Goal: Transaction & Acquisition: Purchase product/service

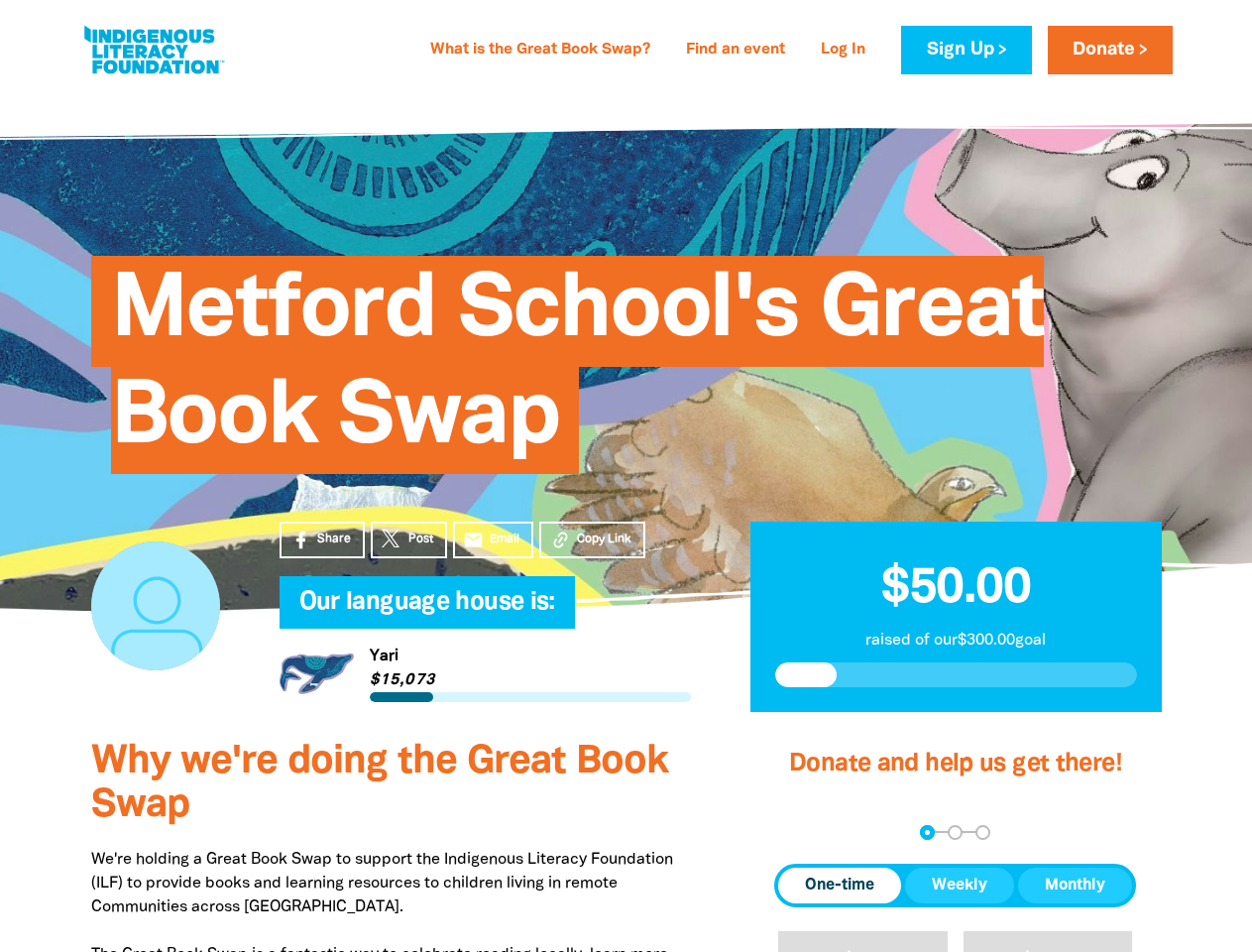
click at [626, 476] on div "Metford School's Great Book Swap" at bounding box center [626, 350] width 1130 height 403
click at [592, 539] on span "Copy Link" at bounding box center [604, 539] width 55 height 18
click at [801, 831] on div "arrow_back Back Step 1 Step 2 Step 3" at bounding box center [955, 832] width 362 height 15
click at [927, 831] on div "Navigate to step 1 of 3 to enter your donation amount" at bounding box center [927, 831] width 5 height 5
click at [839, 885] on span "One-time" at bounding box center [839, 885] width 69 height 24
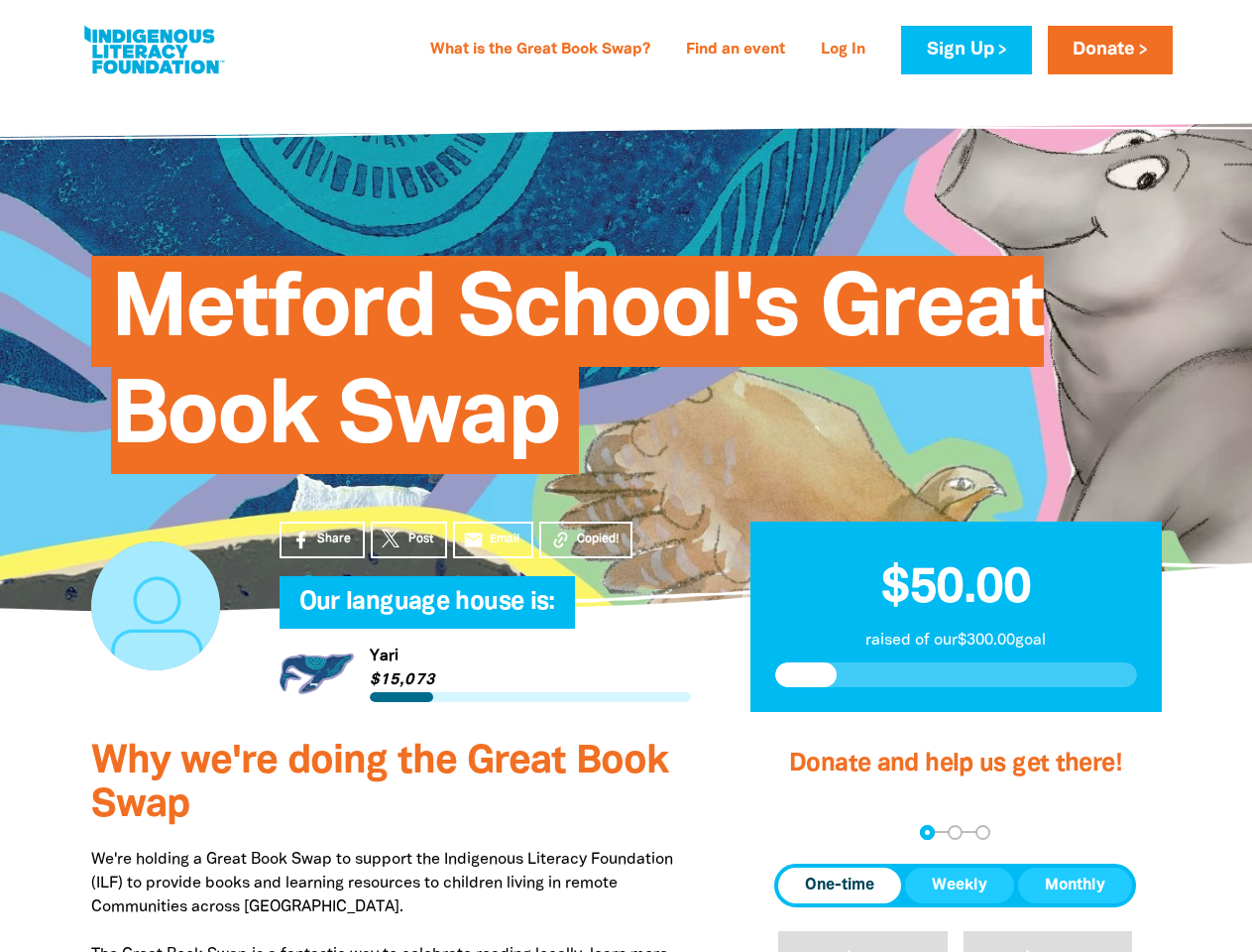
click at [959, 885] on span "Weekly" at bounding box center [960, 885] width 56 height 24
click at [1075, 885] on span "Monthly" at bounding box center [1075, 885] width 61 height 24
